Goal: Task Accomplishment & Management: Use online tool/utility

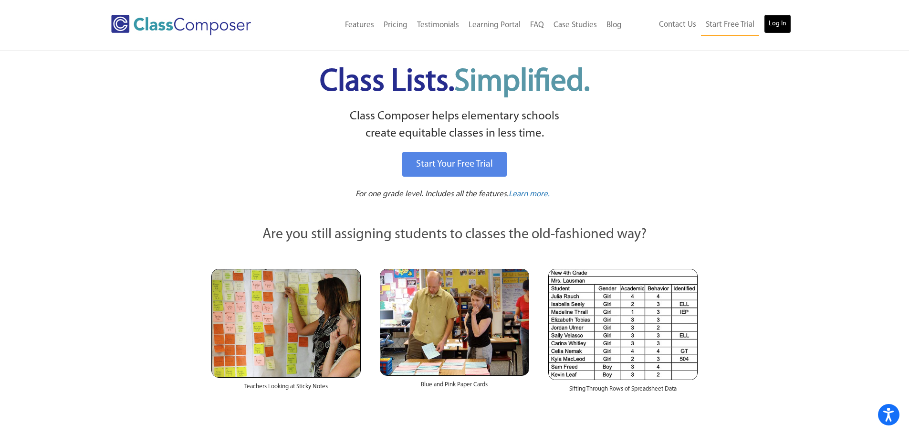
click at [782, 27] on link "Log In" at bounding box center [777, 23] width 27 height 19
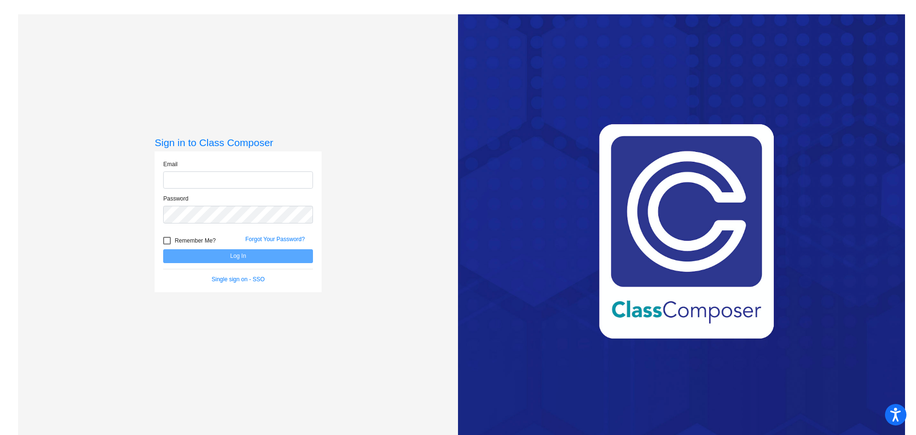
type input "dsimpson@mail.meridian223.org"
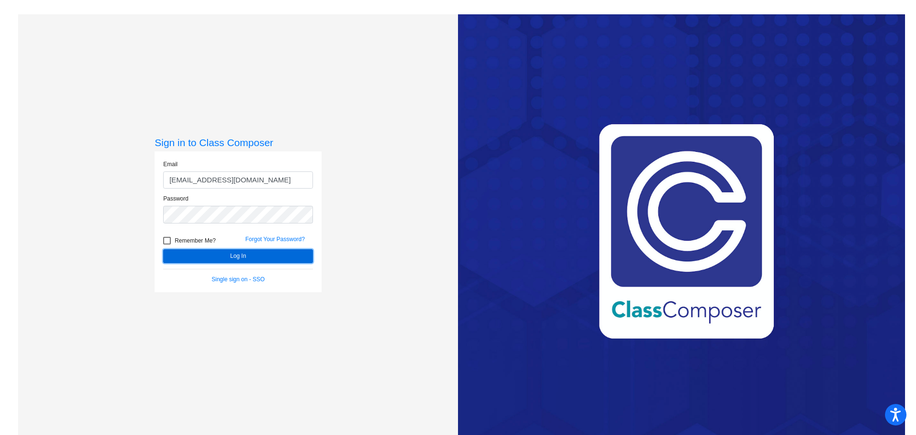
click at [232, 256] on button "Log In" at bounding box center [238, 256] width 150 height 14
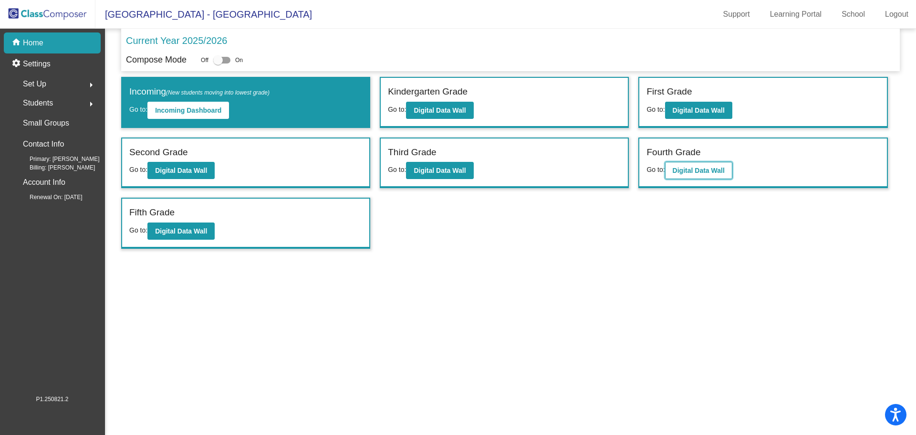
click at [704, 171] on b "Digital Data Wall" at bounding box center [699, 170] width 52 height 8
